Goal: Task Accomplishment & Management: Complete application form

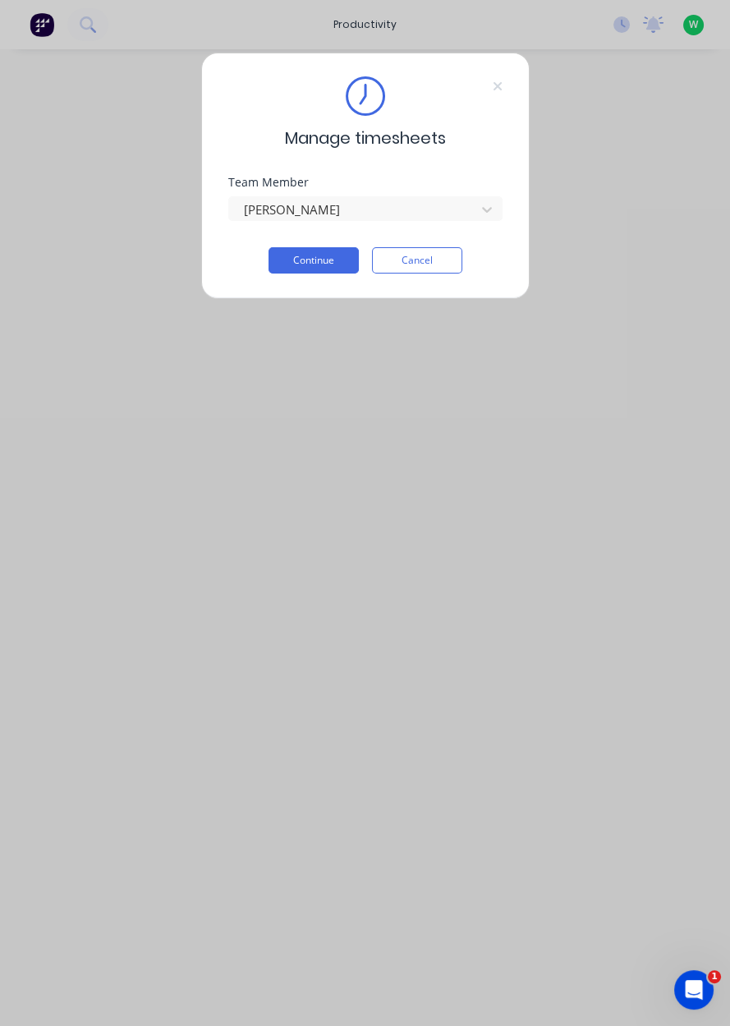
click at [319, 255] on button "Continue" at bounding box center [314, 260] width 90 height 26
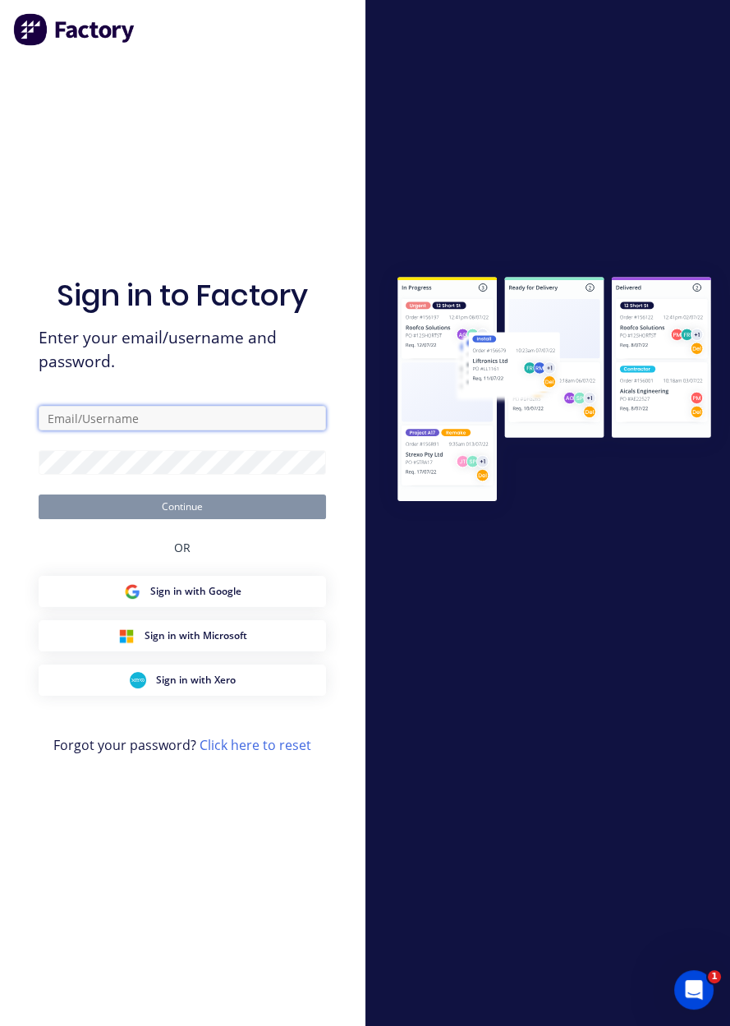
type input "[EMAIL_ADDRESS][DOMAIN_NAME]"
click at [39, 494] on button "Continue" at bounding box center [182, 506] width 287 height 25
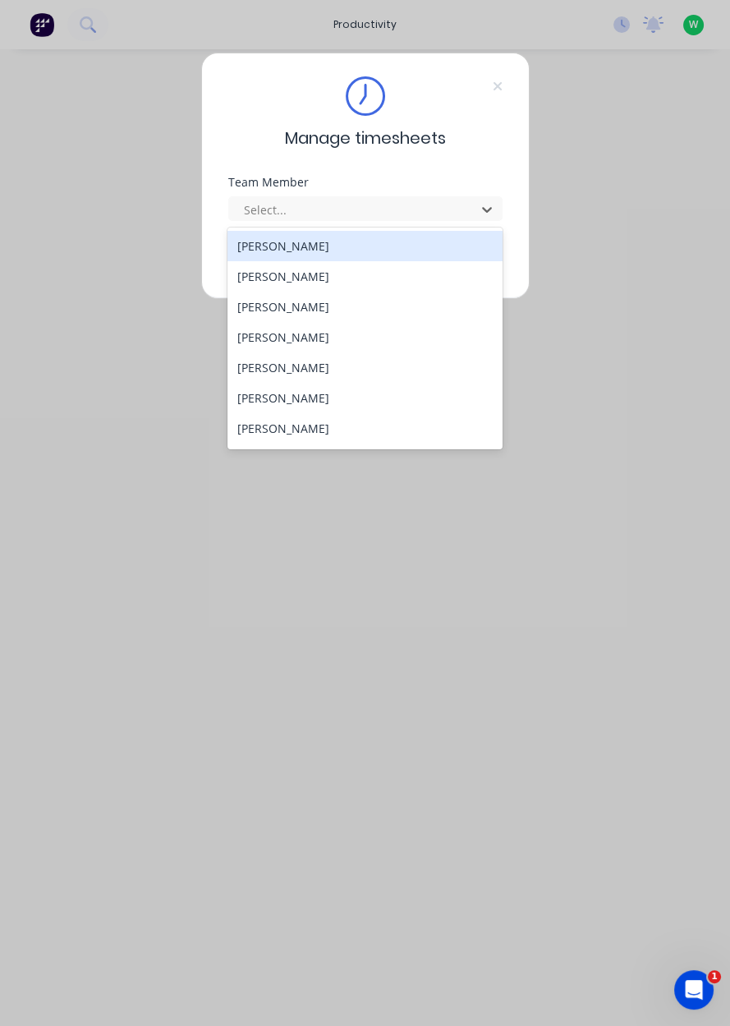
click at [278, 337] on div "[PERSON_NAME]" at bounding box center [364, 337] width 275 height 30
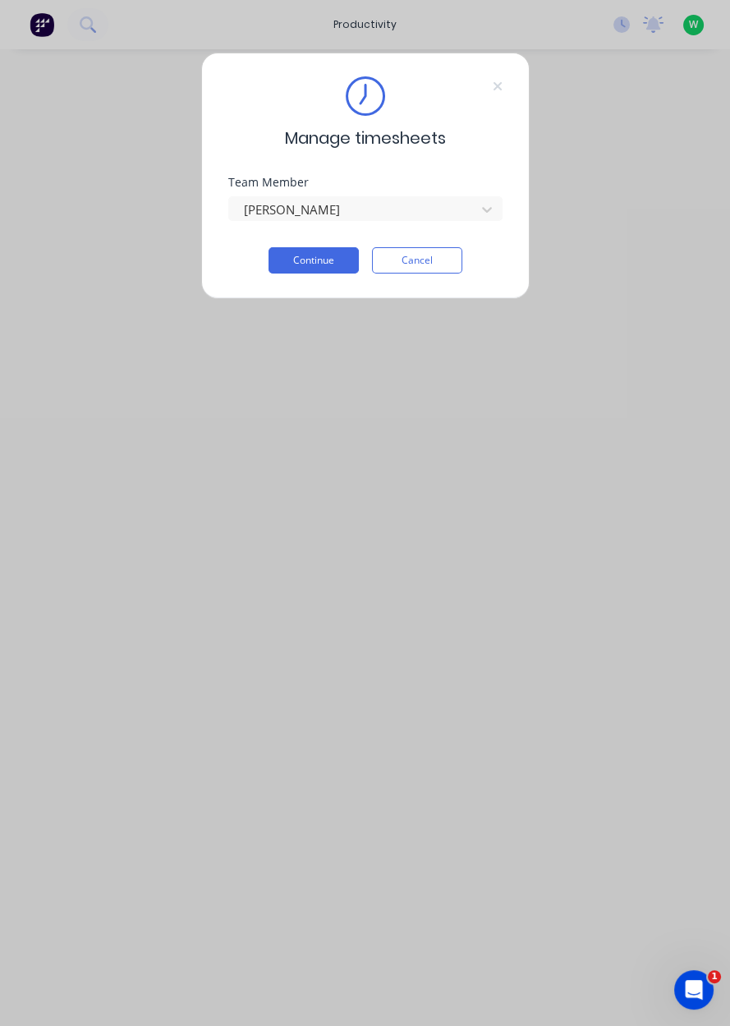
click at [316, 253] on button "Continue" at bounding box center [314, 260] width 90 height 26
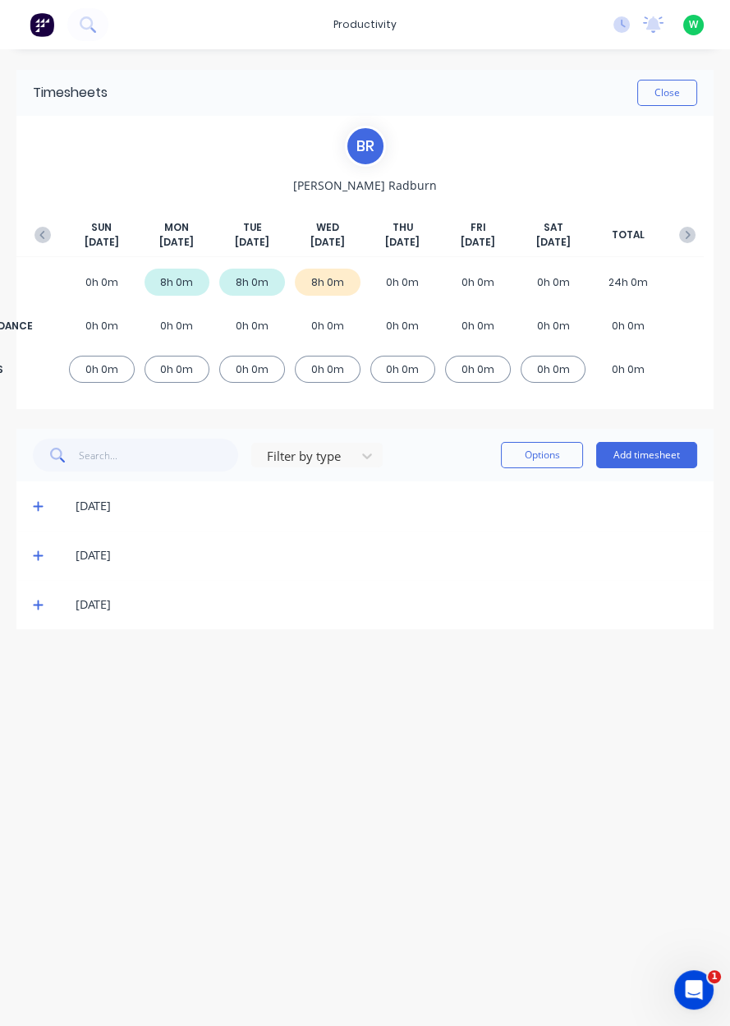
click at [654, 450] on button "Add timesheet" at bounding box center [646, 455] width 101 height 26
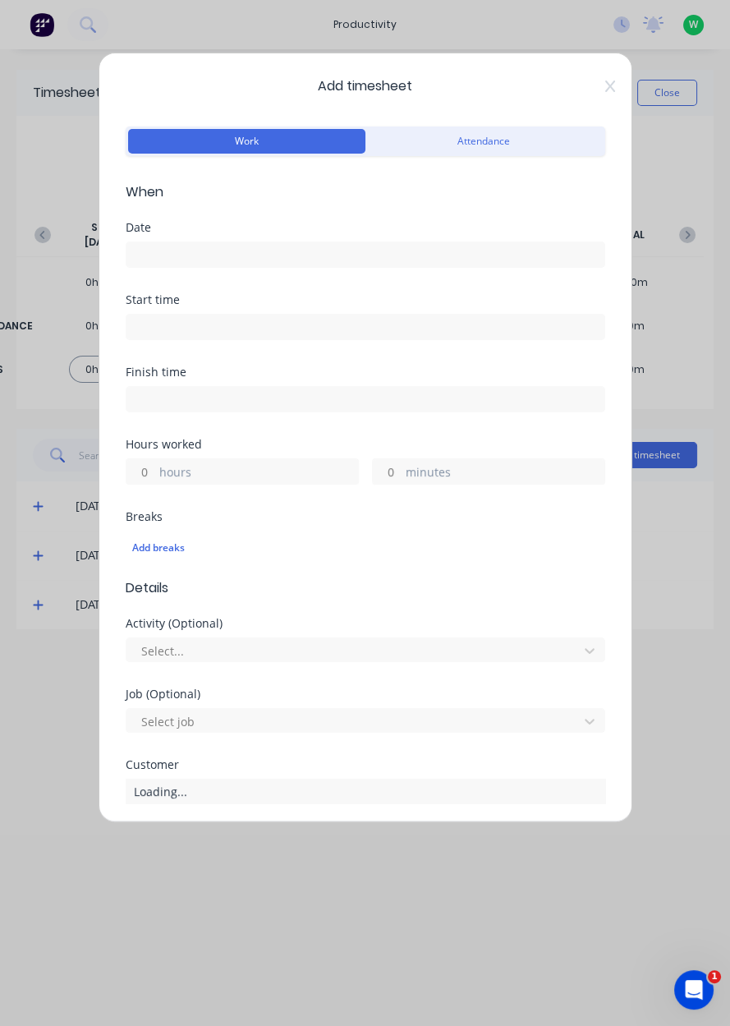
click at [181, 245] on input at bounding box center [365, 254] width 478 height 25
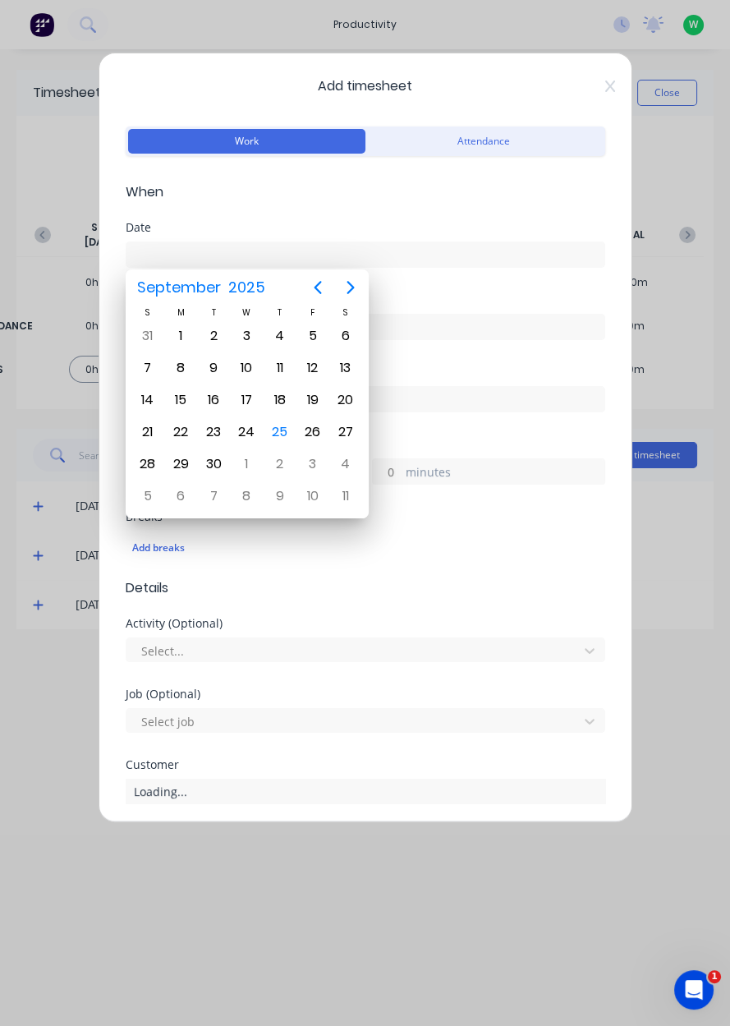
click at [286, 426] on div "25" at bounding box center [280, 432] width 25 height 25
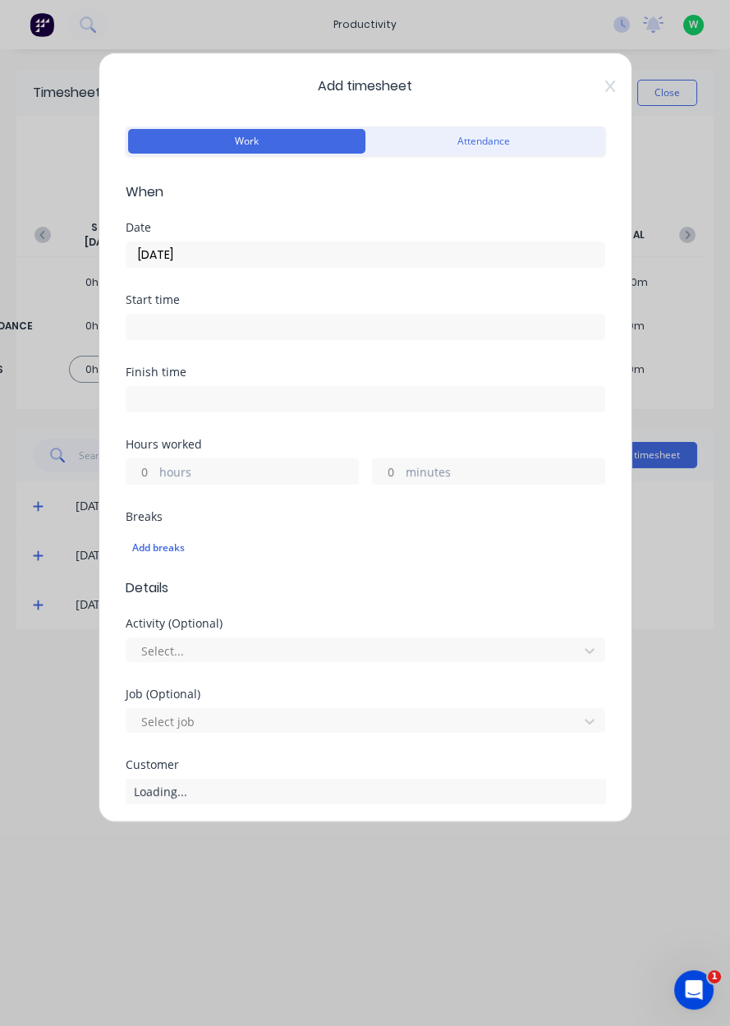
type input "[DATE]"
click at [159, 466] on label "hours" at bounding box center [258, 473] width 199 height 21
click at [155, 466] on input "hours" at bounding box center [140, 471] width 29 height 25
click at [149, 467] on input "hours" at bounding box center [140, 471] width 29 height 25
type input "1"
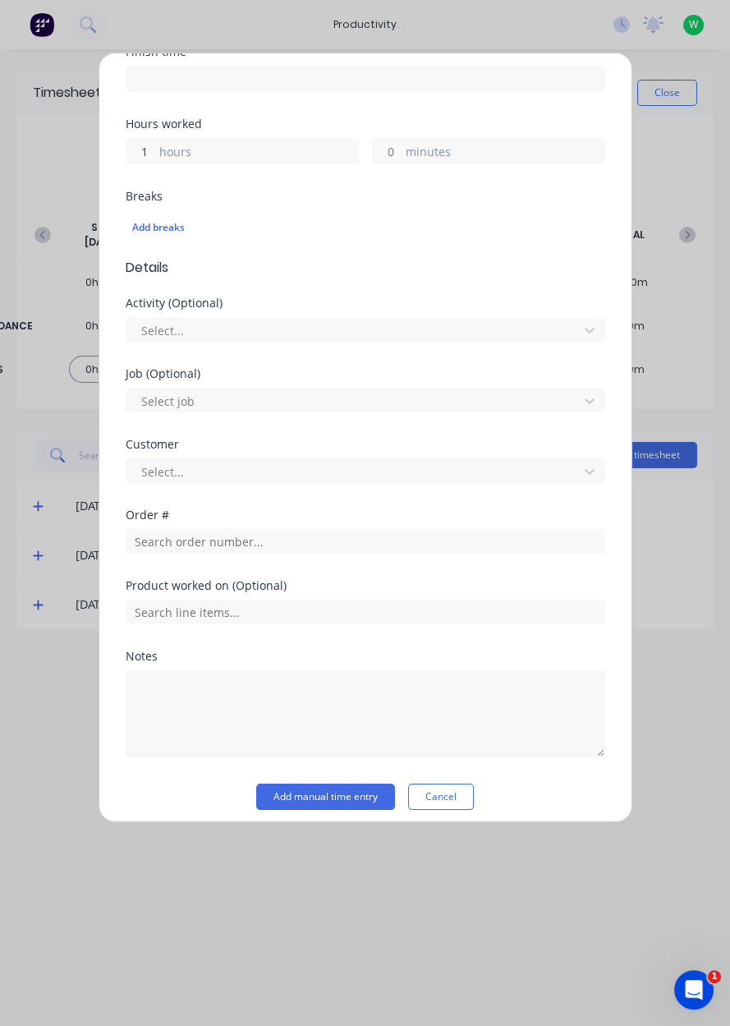
scroll to position [328, 0]
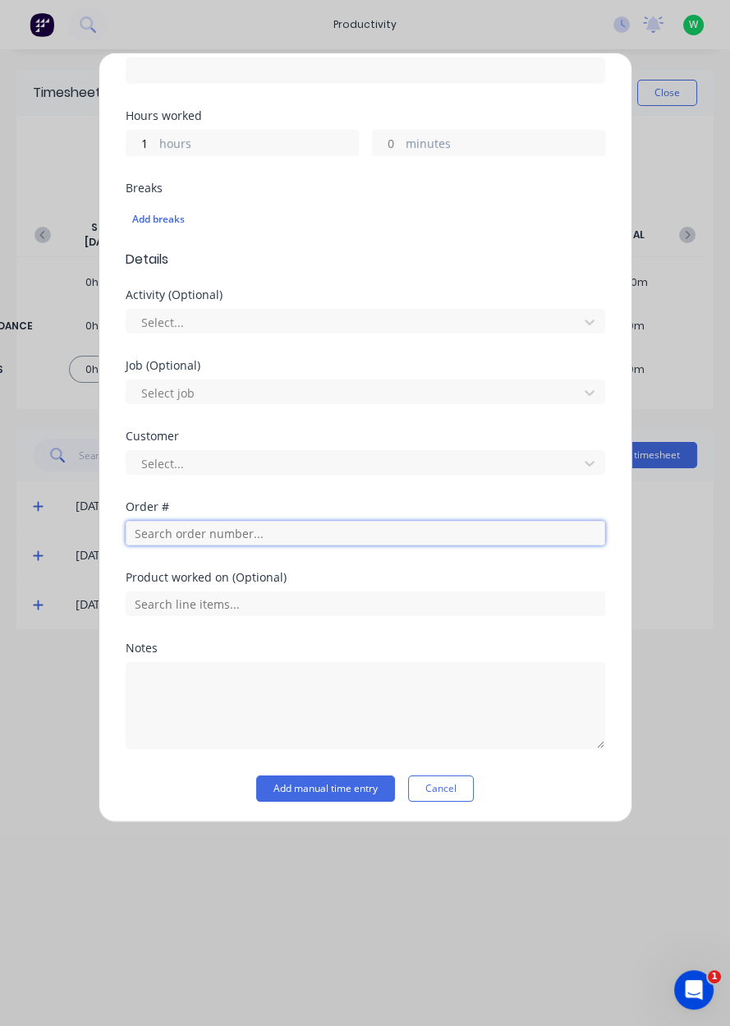
click at [195, 526] on input "text" at bounding box center [366, 533] width 480 height 25
type input "19178"
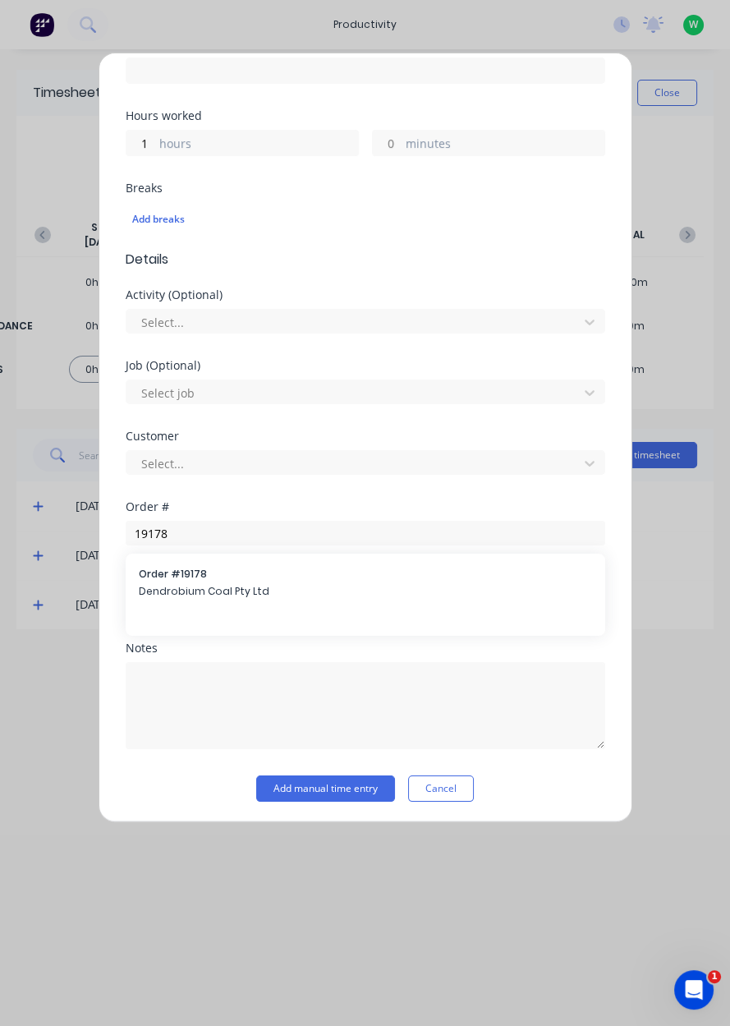
click at [192, 584] on span "Dendrobium Coal Pty Ltd" at bounding box center [365, 591] width 453 height 15
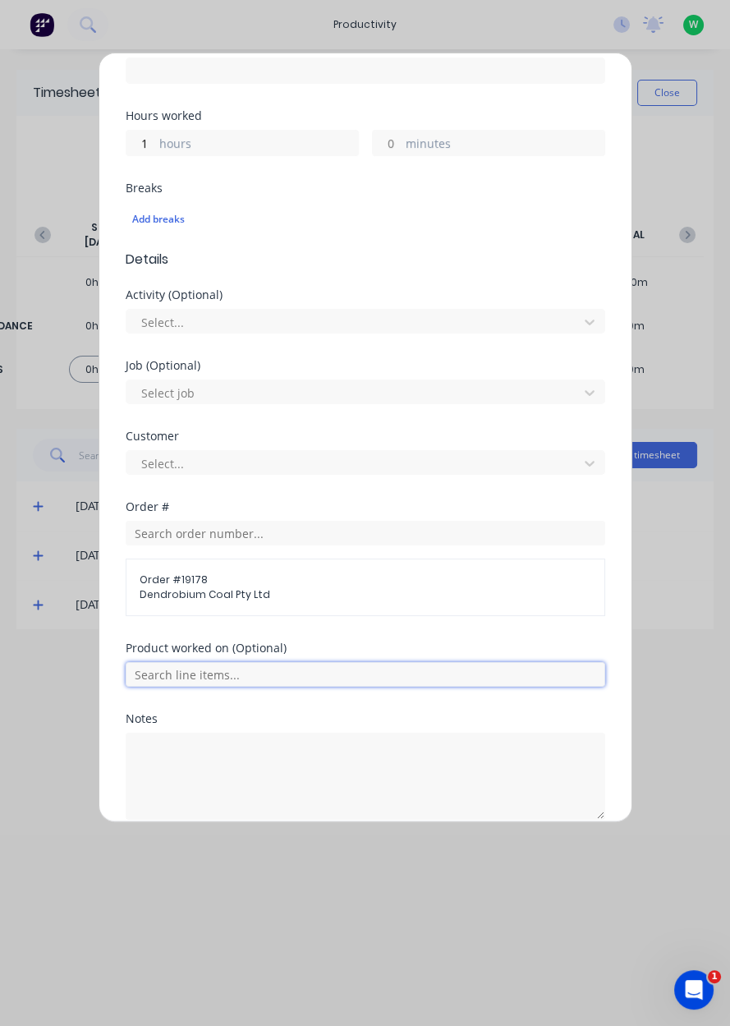
click at [220, 666] on input "text" at bounding box center [366, 674] width 480 height 25
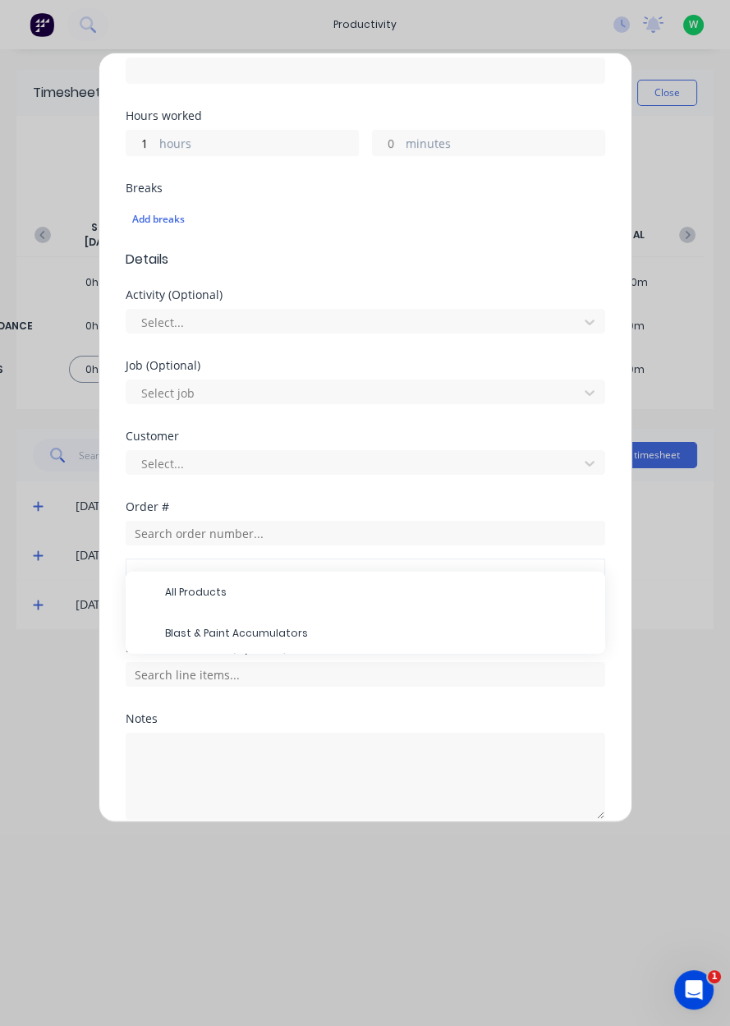
click at [253, 627] on span "Blast & Paint Accumulators" at bounding box center [378, 633] width 427 height 15
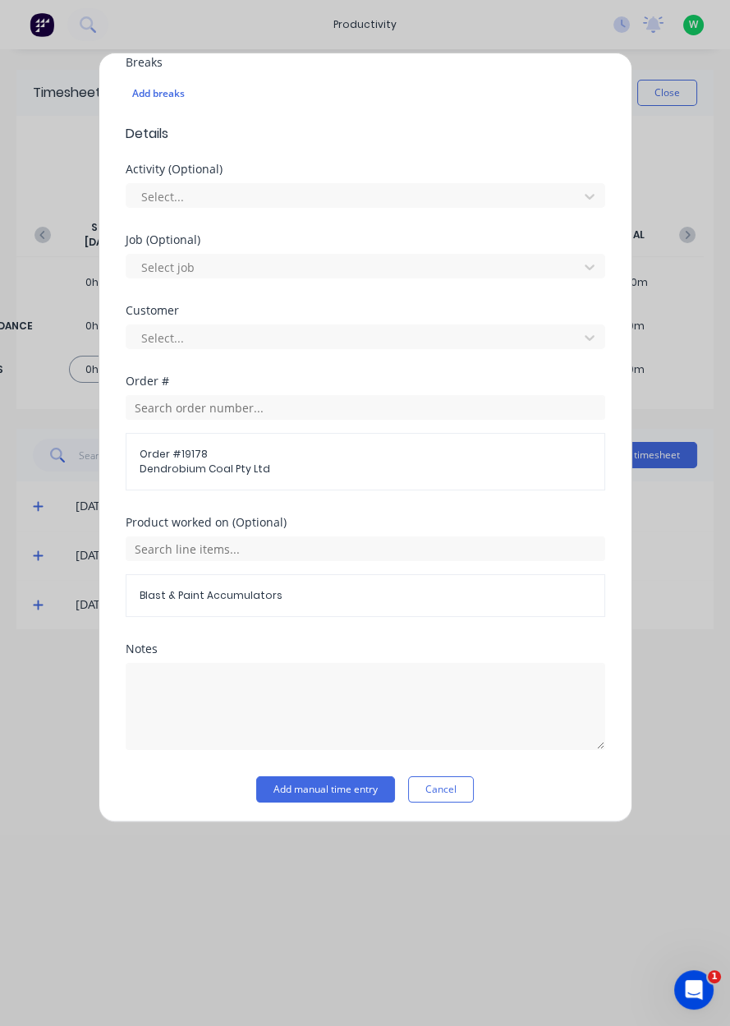
click at [333, 783] on button "Add manual time entry" at bounding box center [325, 789] width 139 height 26
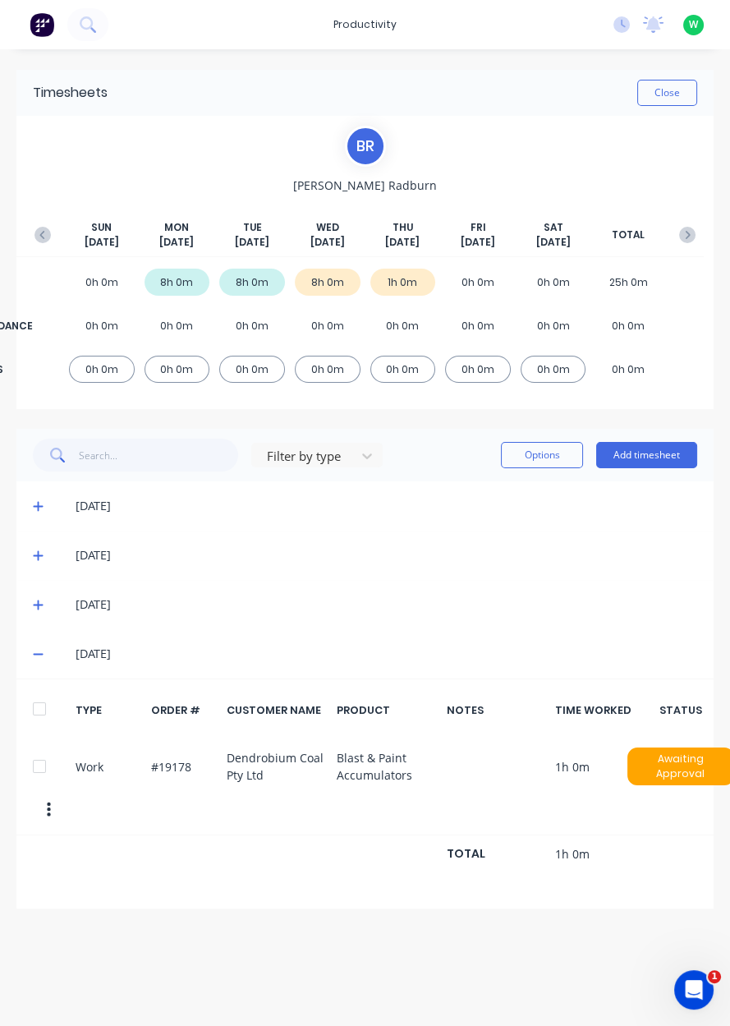
click at [654, 452] on button "Add timesheet" at bounding box center [646, 455] width 101 height 26
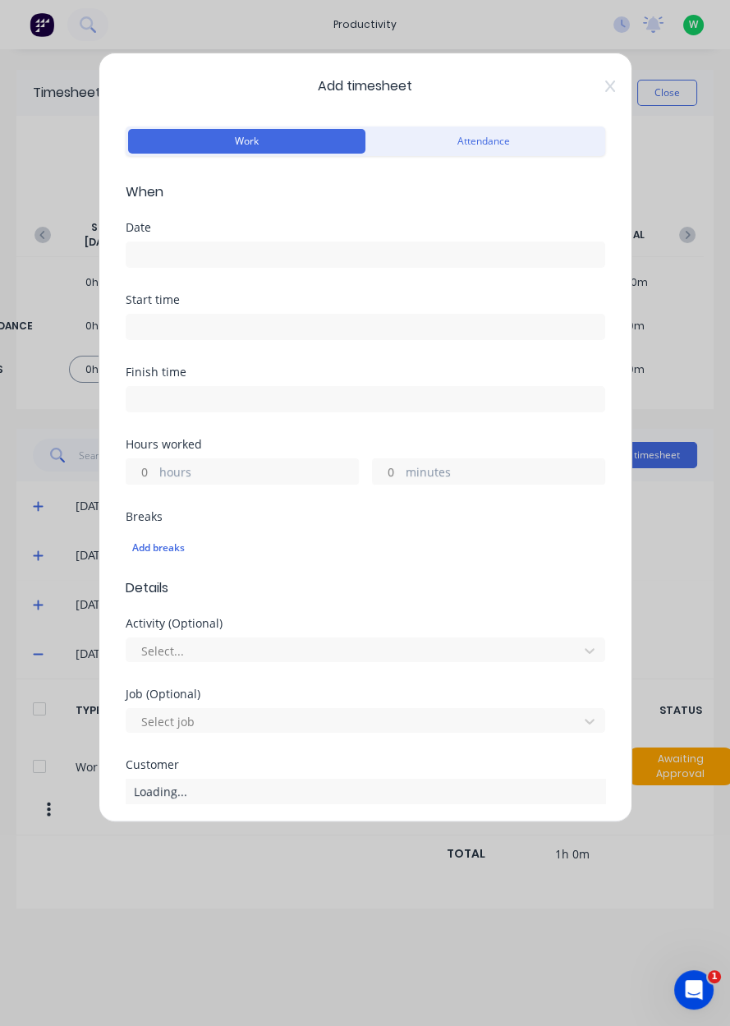
click at [187, 247] on input at bounding box center [365, 254] width 478 height 25
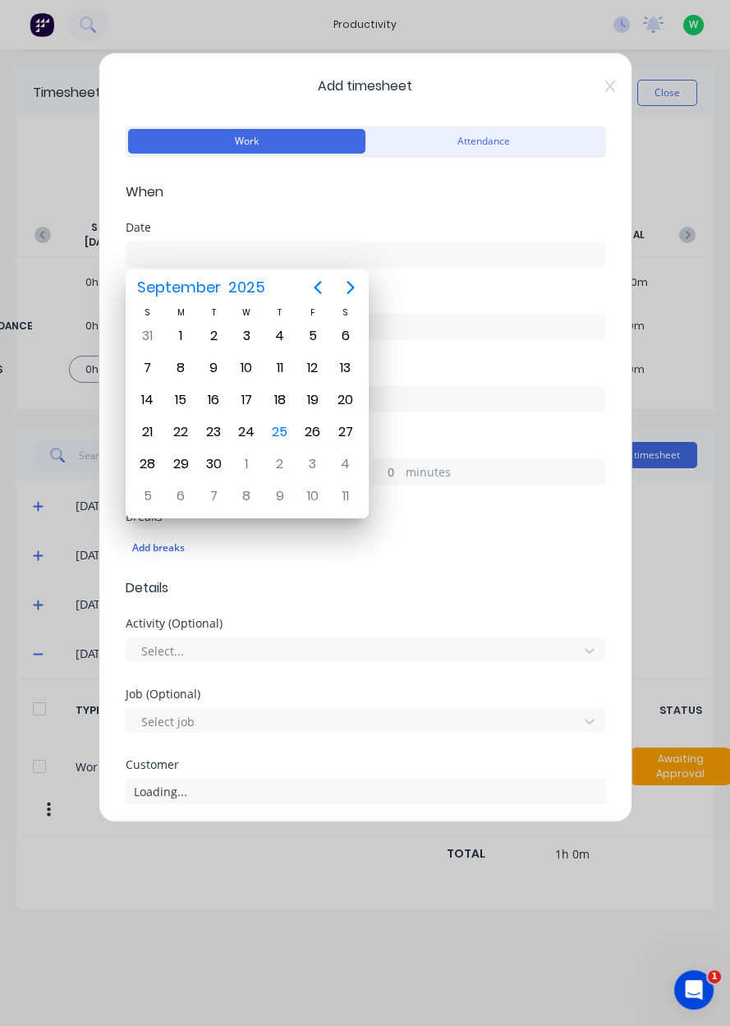
click at [285, 426] on div "25" at bounding box center [280, 432] width 25 height 25
type input "[DATE]"
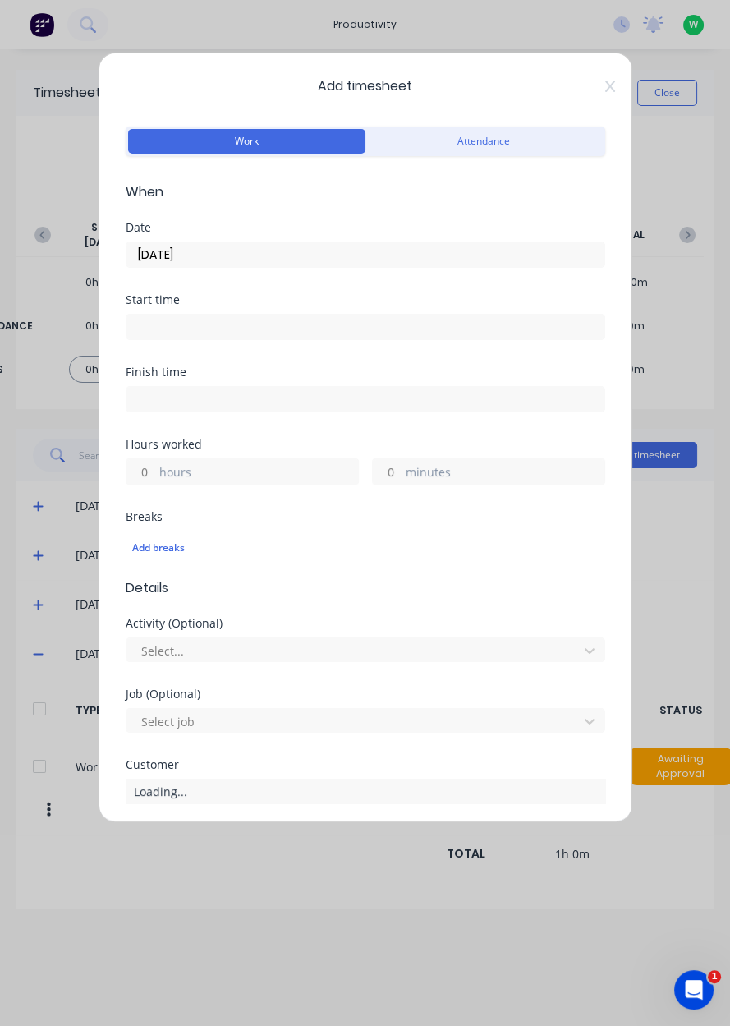
click at [149, 474] on input "hours" at bounding box center [140, 471] width 29 height 25
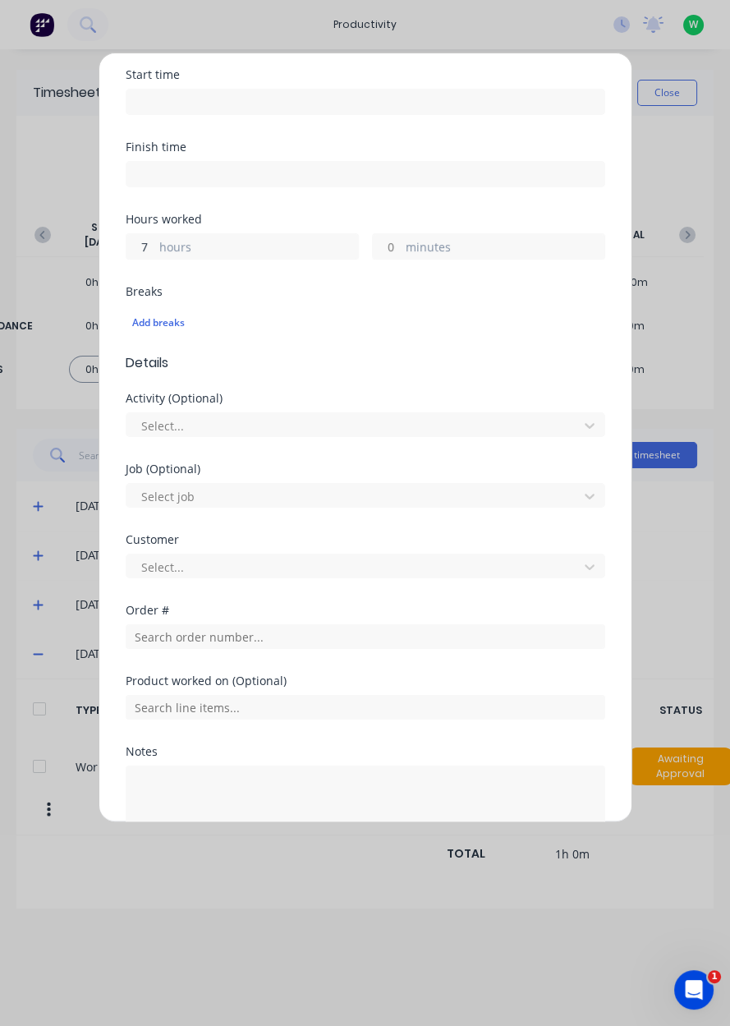
scroll to position [227, 0]
type input "7"
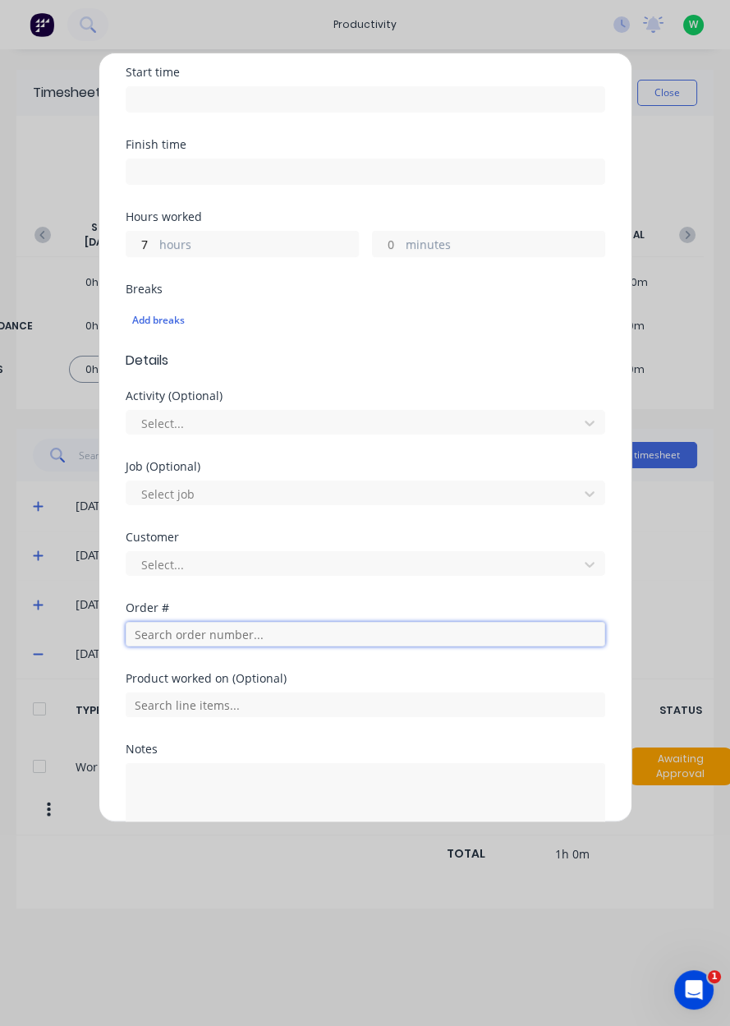
click at [209, 626] on input "text" at bounding box center [366, 634] width 480 height 25
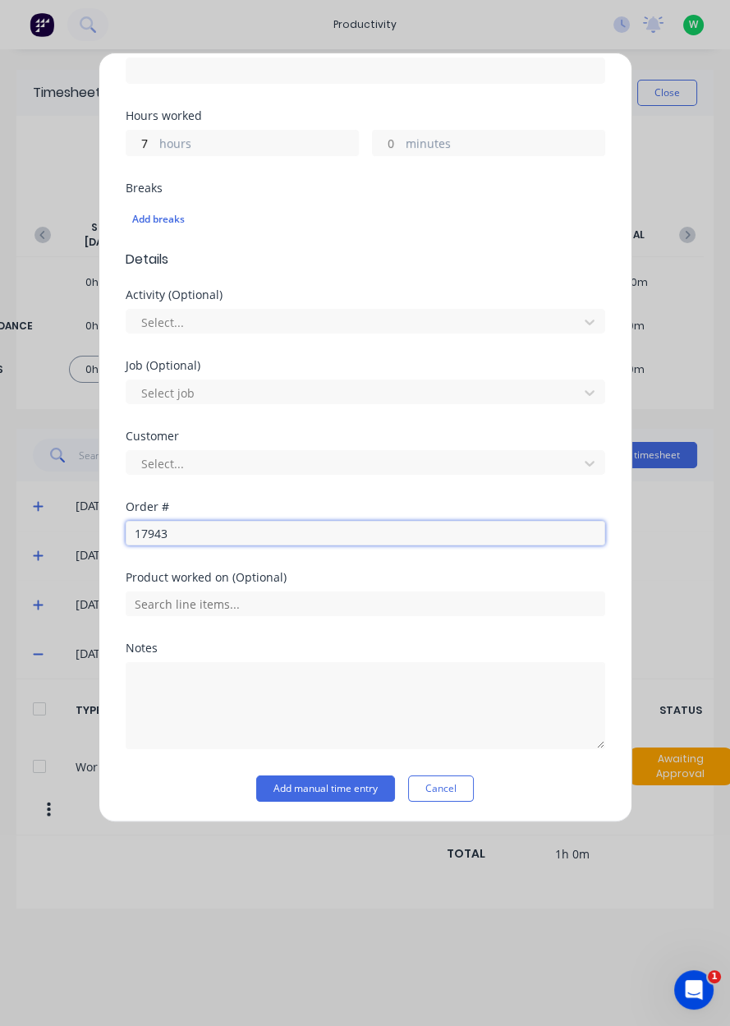
scroll to position [328, 0]
type input "17943"
click at [193, 585] on span "Dendrobium Coal Pty Ltd" at bounding box center [365, 591] width 453 height 15
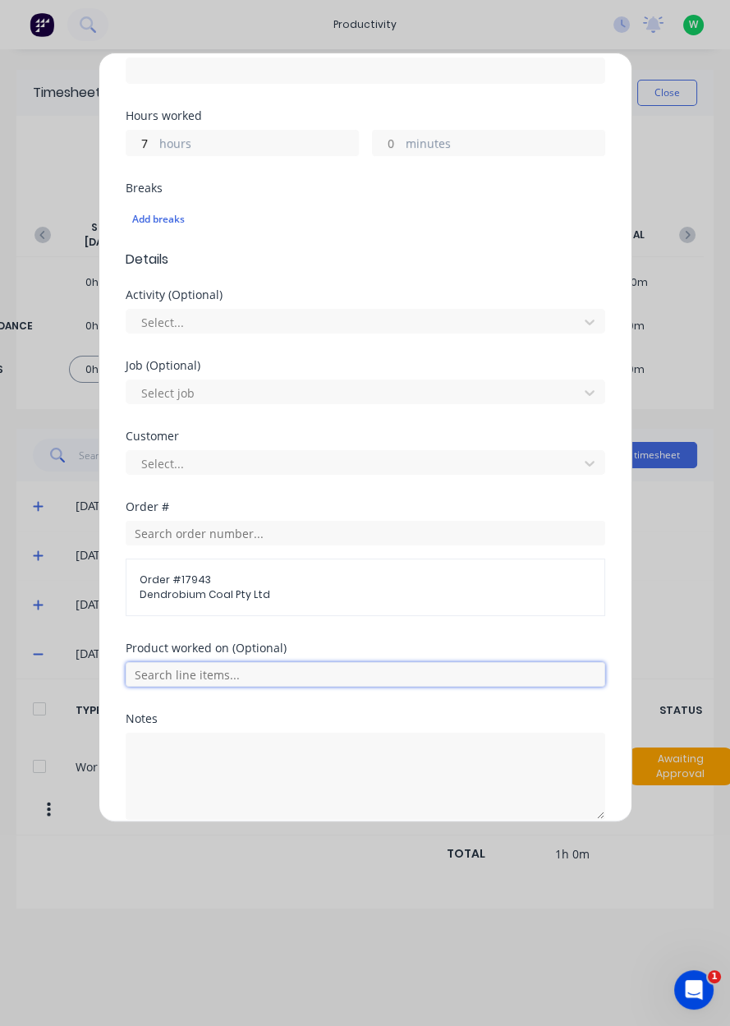
click at [196, 667] on input "text" at bounding box center [366, 674] width 480 height 25
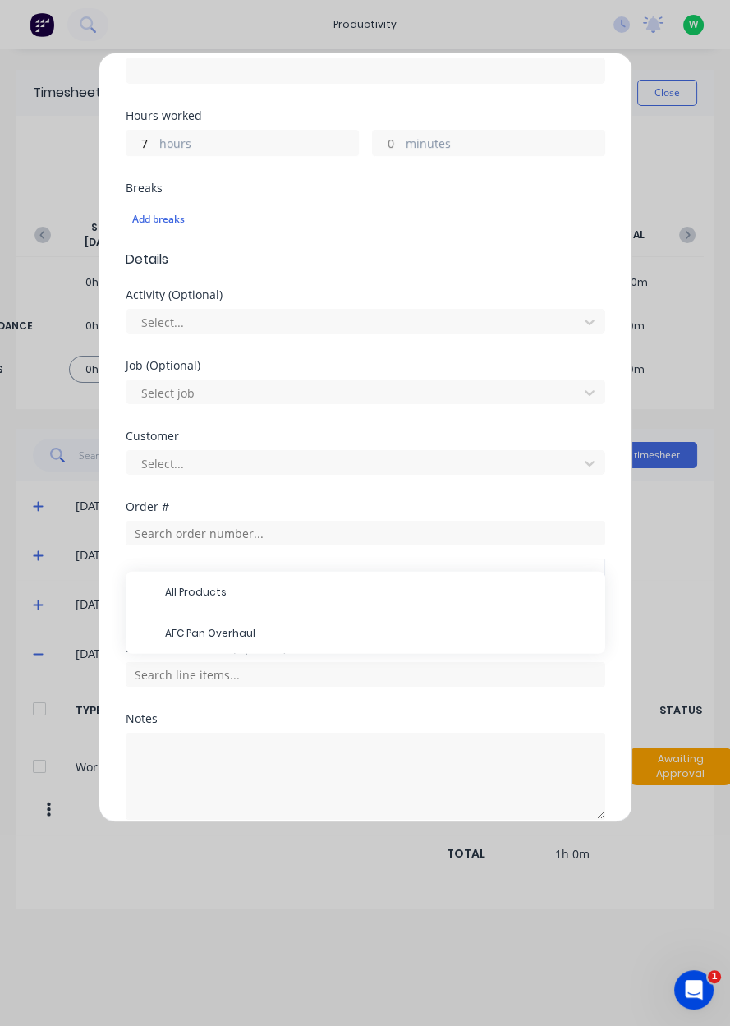
click at [218, 626] on span "AFC Pan Overhaul" at bounding box center [378, 633] width 427 height 15
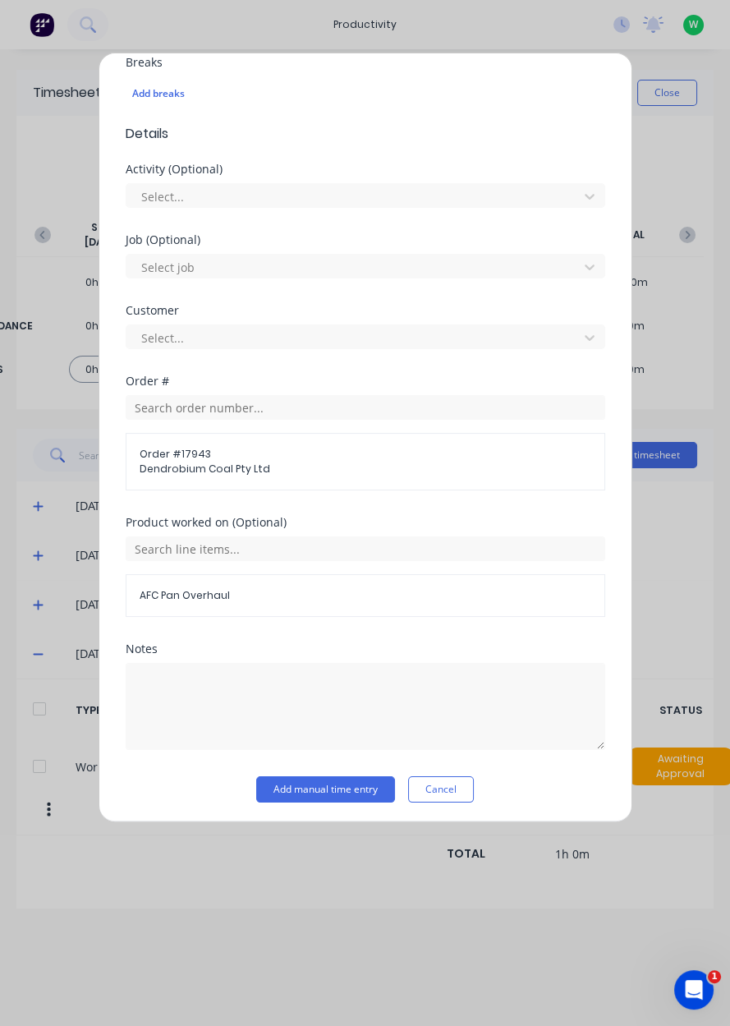
click at [340, 780] on button "Add manual time entry" at bounding box center [325, 789] width 139 height 26
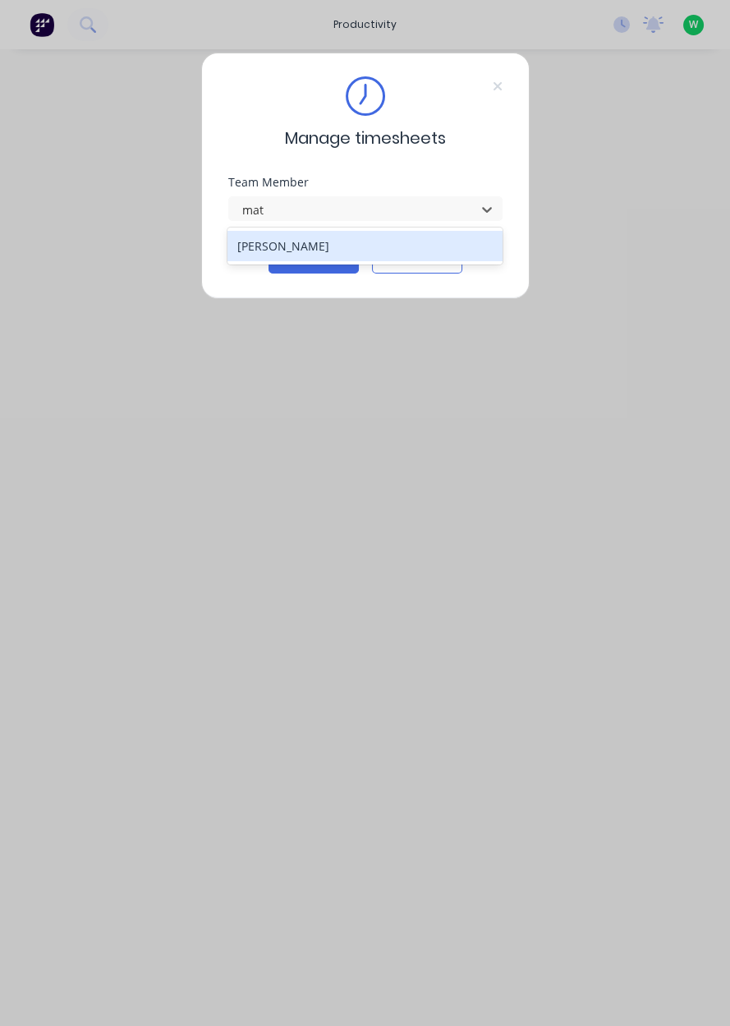
click at [347, 250] on div "[PERSON_NAME]" at bounding box center [364, 246] width 275 height 30
type input "mat"
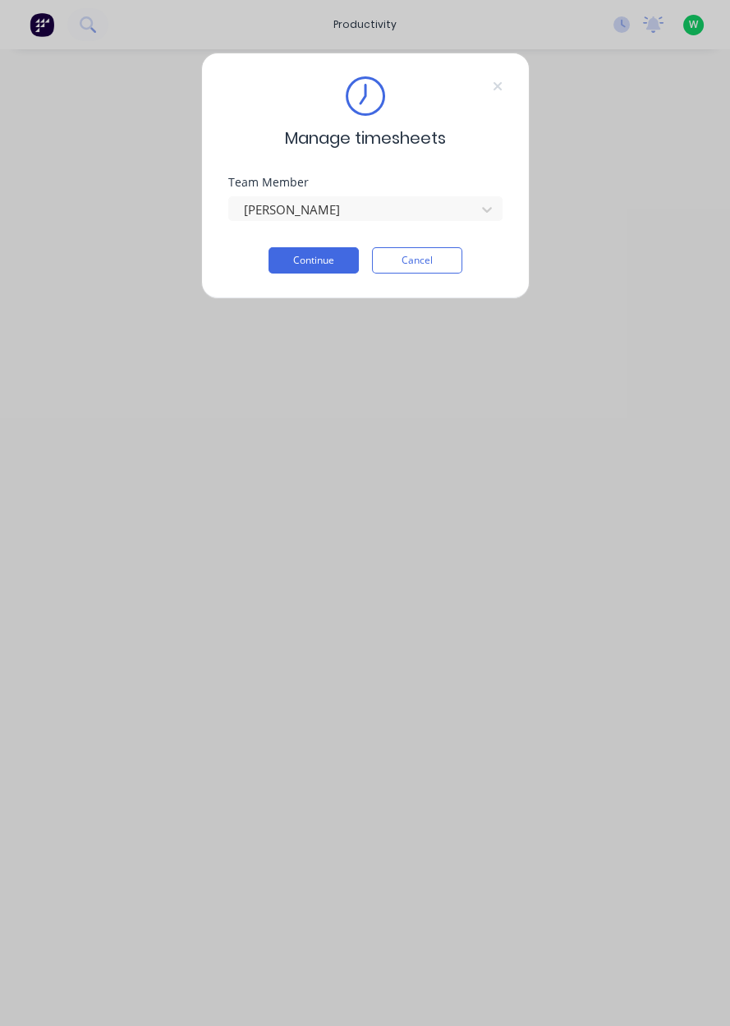
click at [328, 264] on button "Continue" at bounding box center [314, 260] width 90 height 26
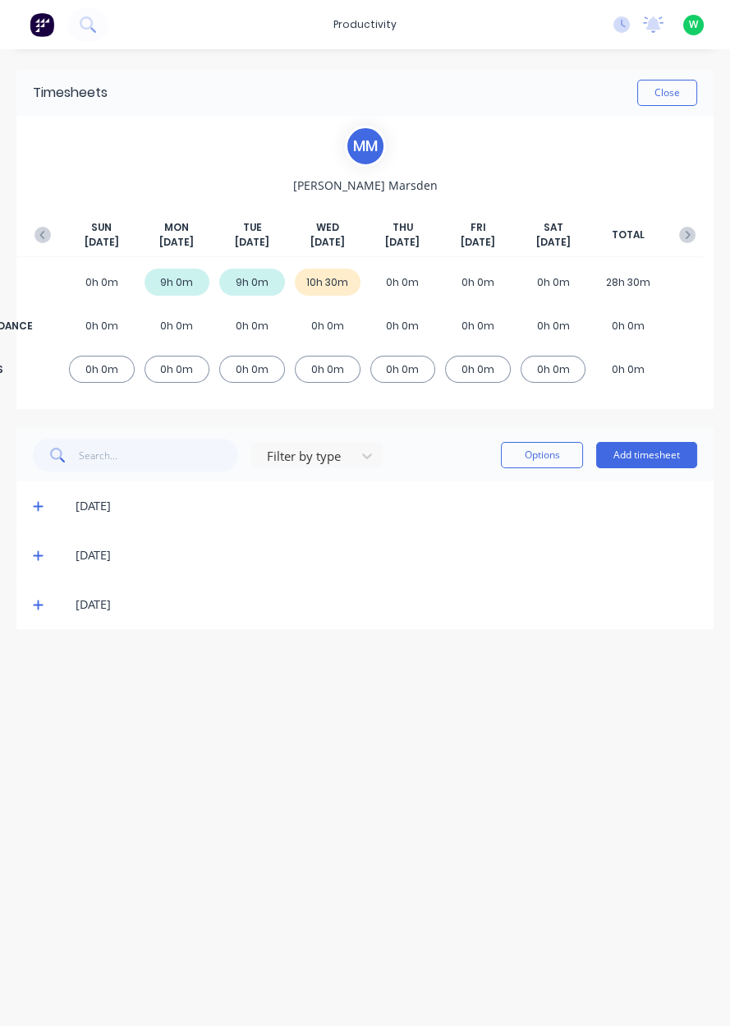
click at [664, 458] on button "Add timesheet" at bounding box center [646, 455] width 101 height 26
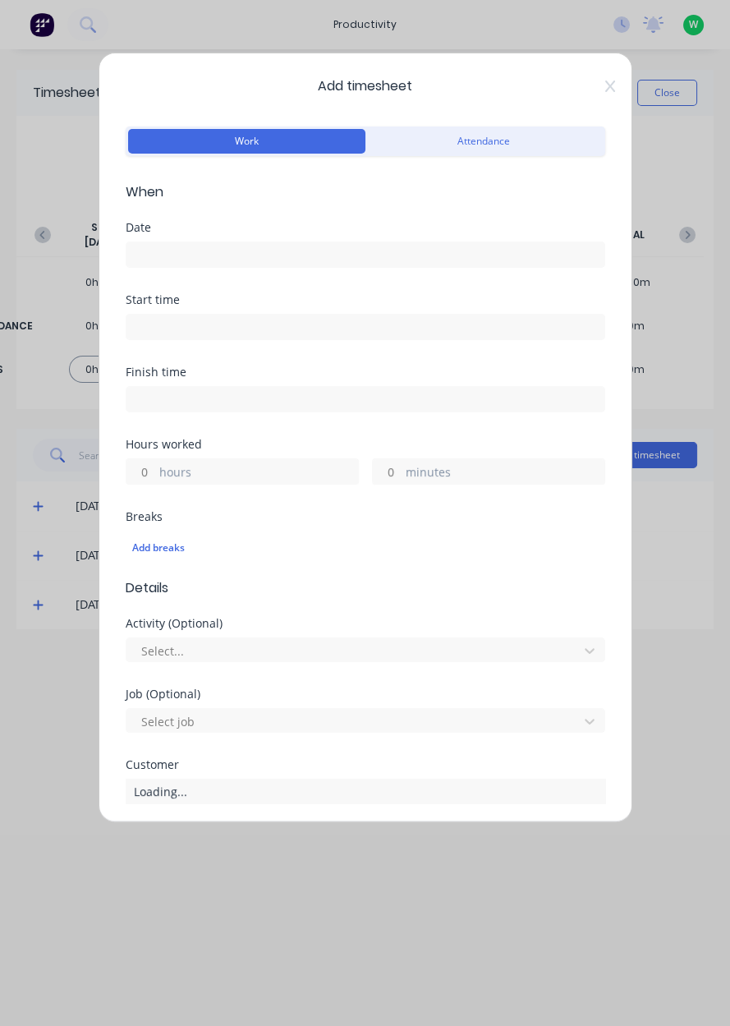
click at [293, 255] on input at bounding box center [365, 254] width 478 height 25
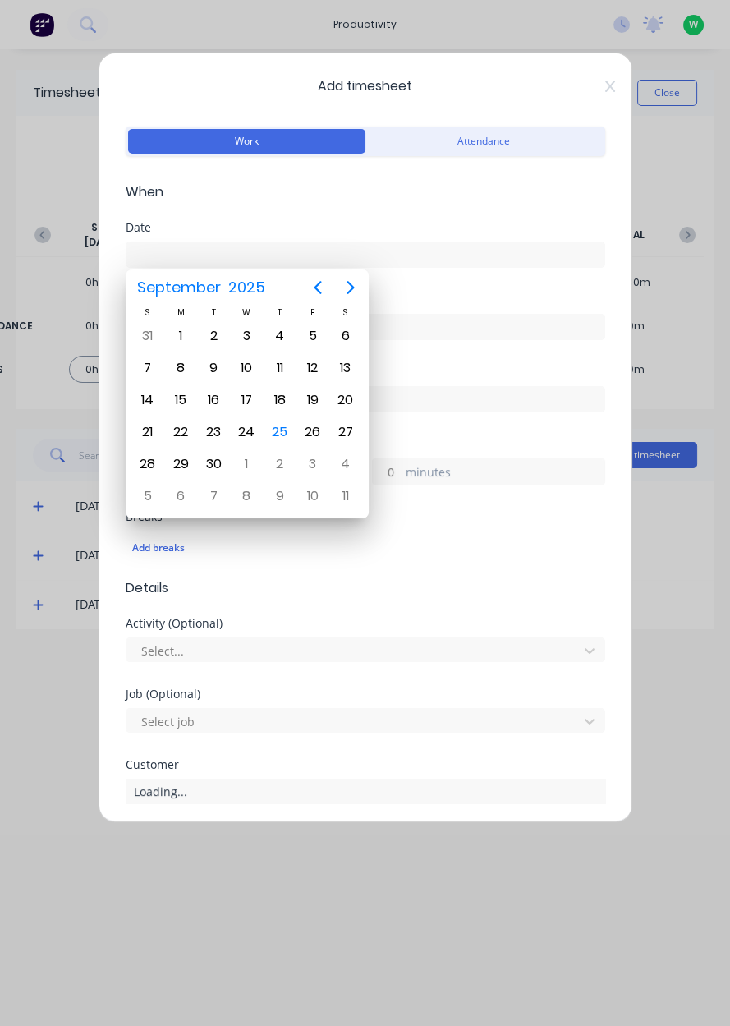
click at [273, 431] on div "25" at bounding box center [280, 432] width 25 height 25
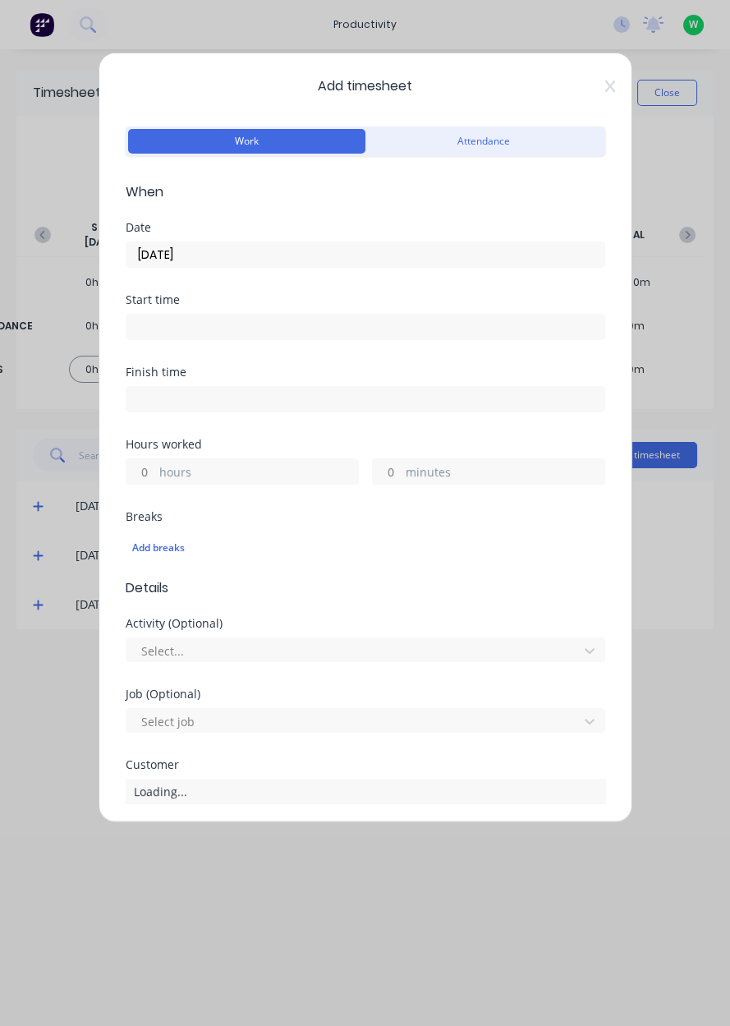
type input "[DATE]"
click at [263, 463] on label "hours" at bounding box center [258, 473] width 199 height 21
click at [155, 462] on input "hours" at bounding box center [140, 471] width 29 height 25
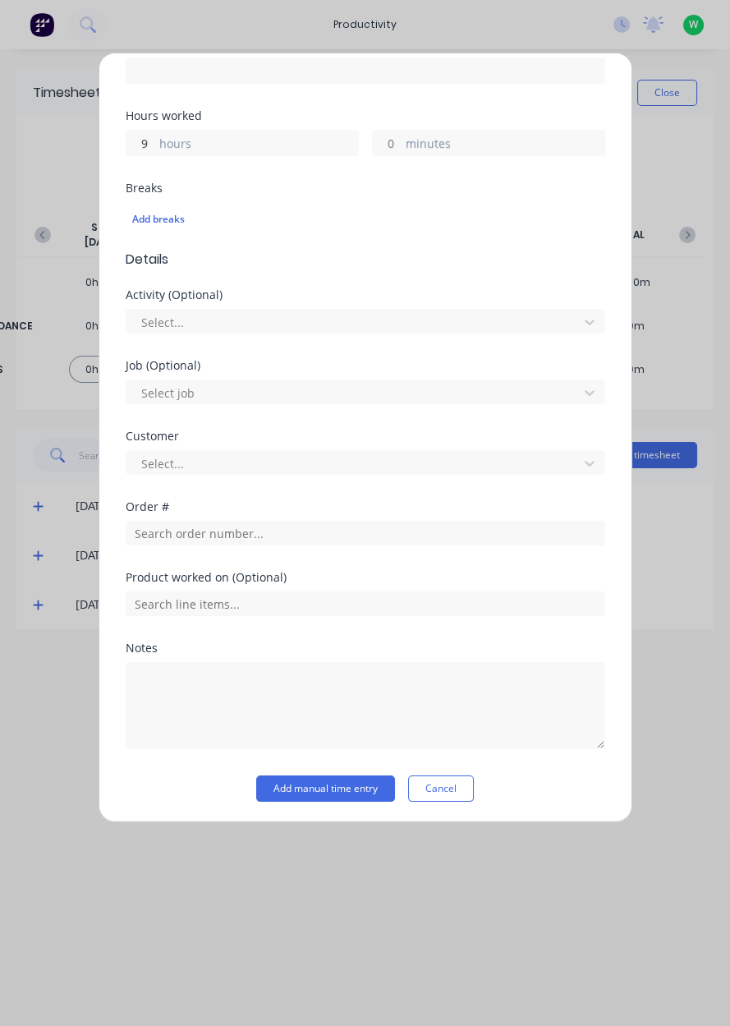
scroll to position [328, 0]
type input "9"
click at [246, 536] on input "text" at bounding box center [366, 533] width 480 height 25
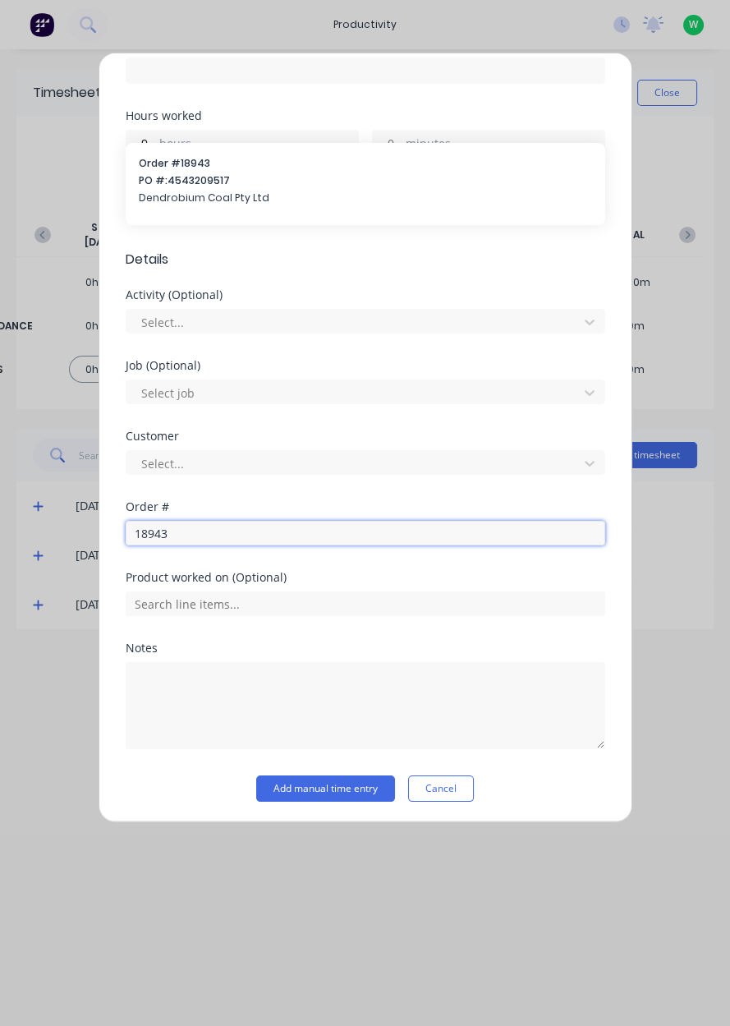
click at [142, 538] on input "18943" at bounding box center [366, 533] width 480 height 25
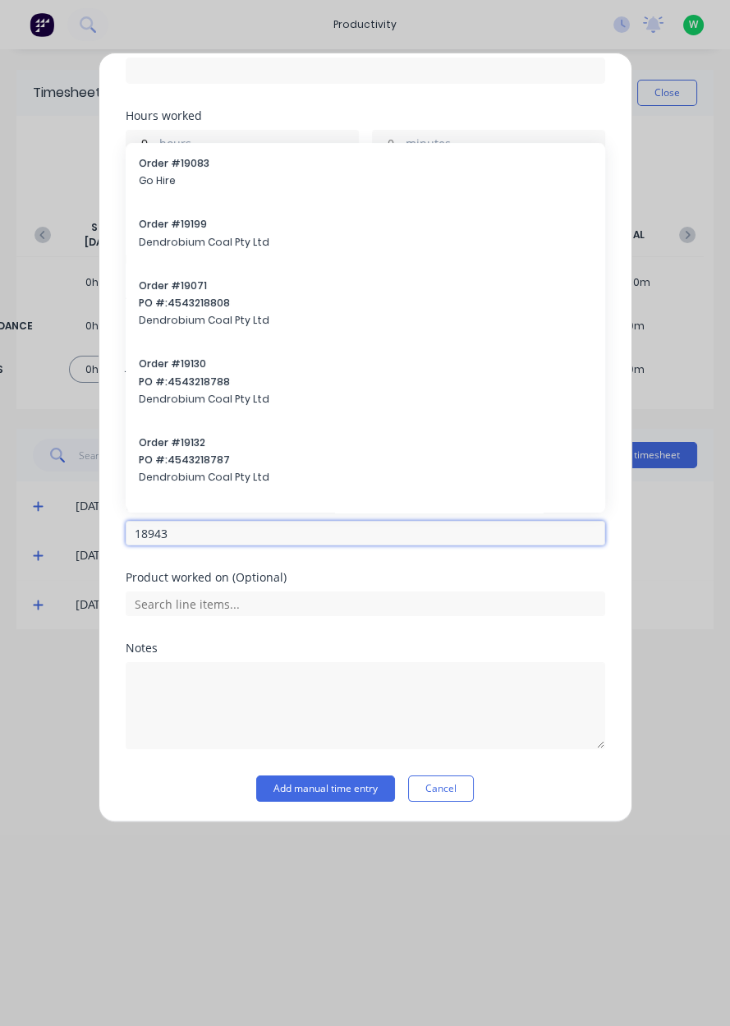
click at [148, 525] on input "18943" at bounding box center [366, 533] width 480 height 25
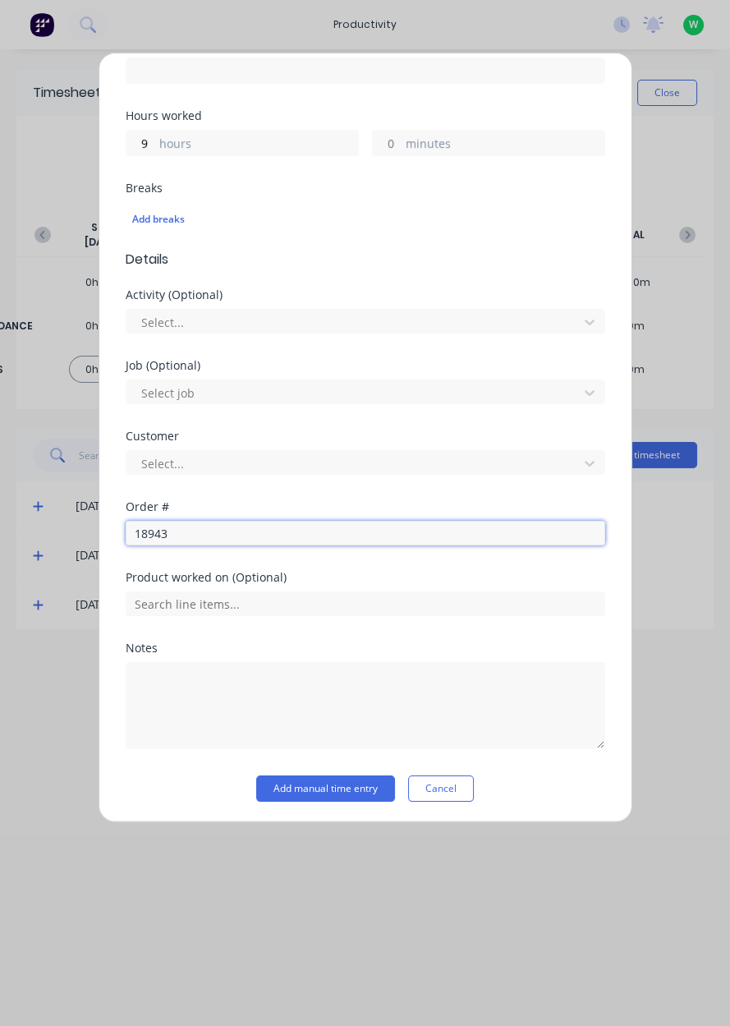
click at [139, 532] on input "18943" at bounding box center [366, 533] width 480 height 25
click at [143, 526] on input "8943" at bounding box center [366, 533] width 480 height 25
type input "17943"
click at [267, 593] on span "Dendrobium Coal Pty Ltd" at bounding box center [365, 591] width 453 height 15
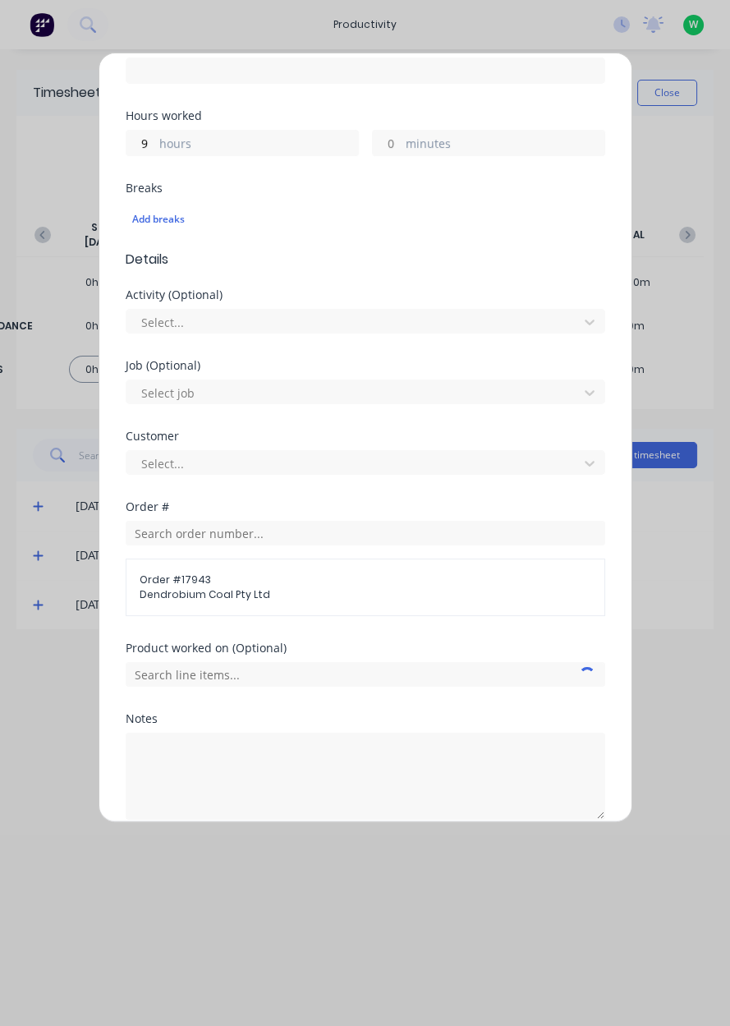
scroll to position [398, 0]
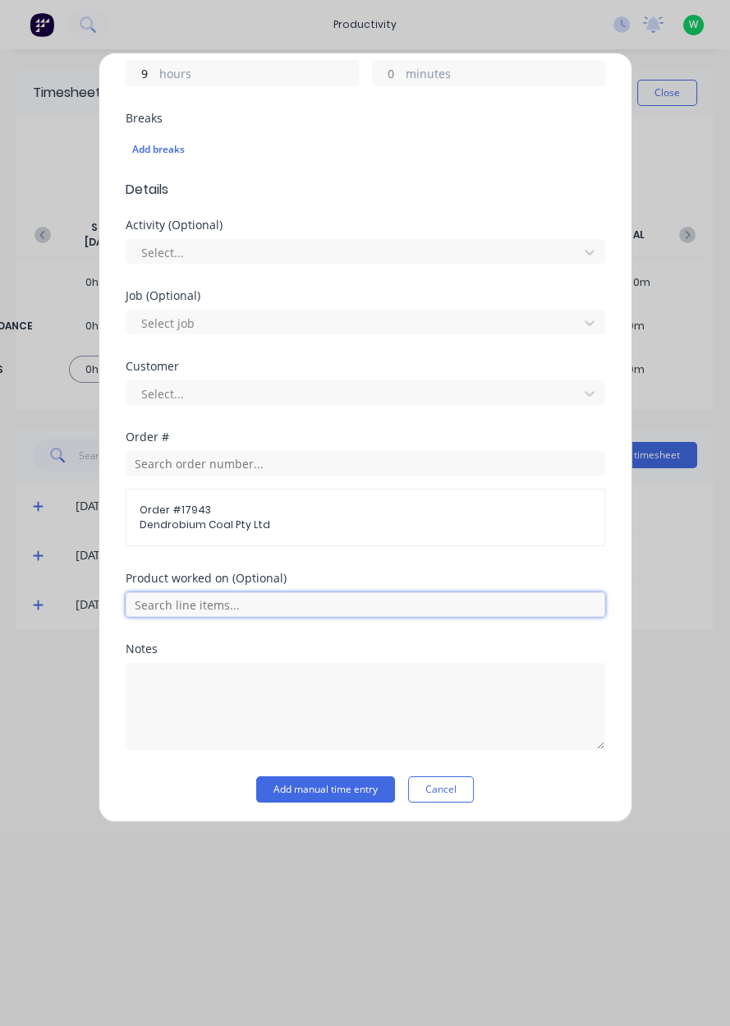
click at [291, 606] on input "text" at bounding box center [366, 604] width 480 height 25
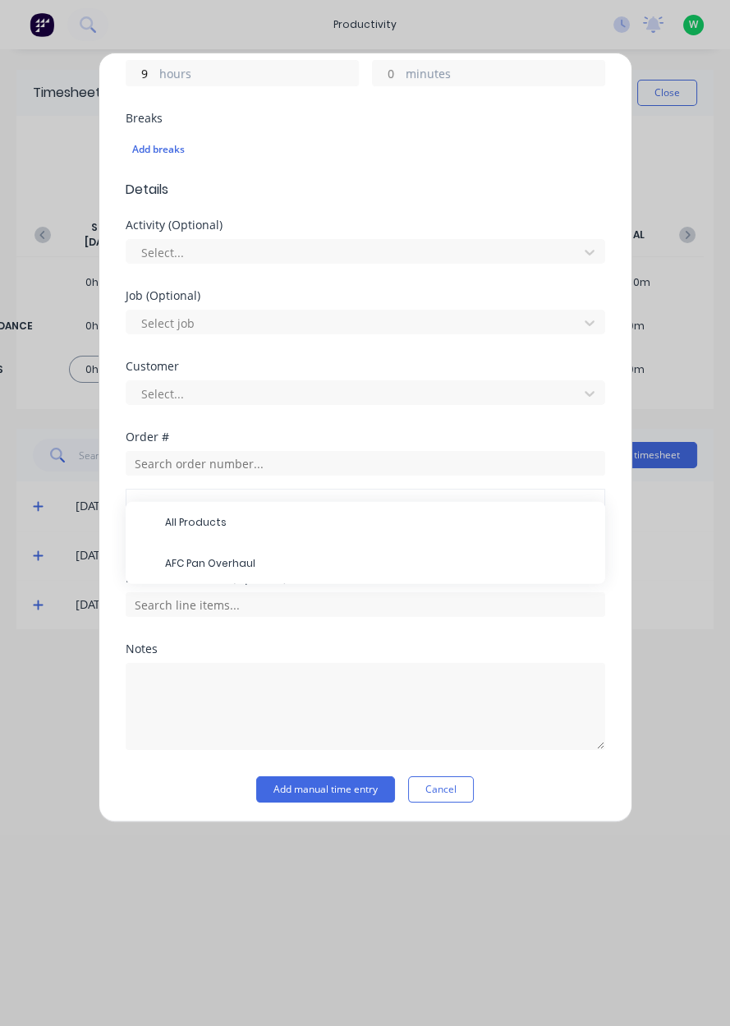
click at [281, 565] on span "AFC Pan Overhaul" at bounding box center [378, 563] width 427 height 15
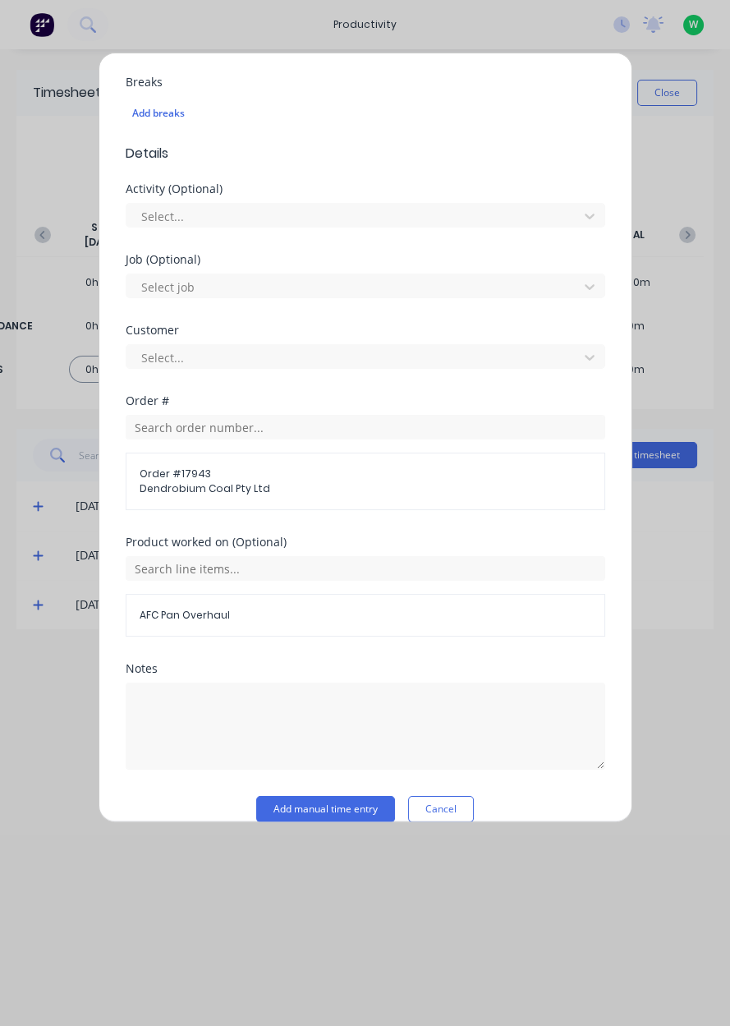
scroll to position [454, 0]
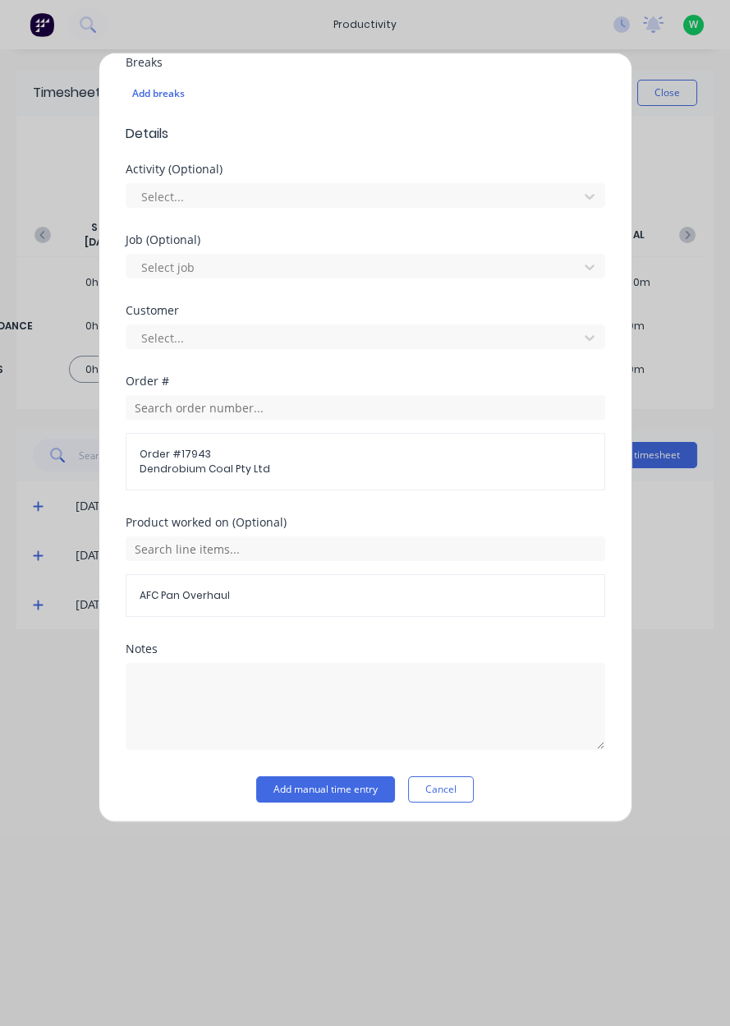
click at [349, 781] on button "Add manual time entry" at bounding box center [325, 789] width 139 height 26
